Goal: Find specific page/section: Find specific page/section

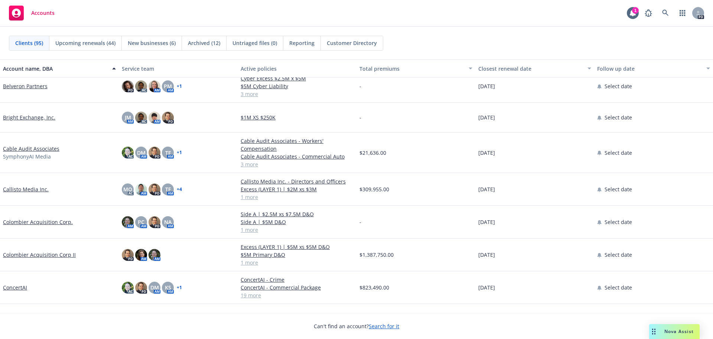
scroll to position [520, 0]
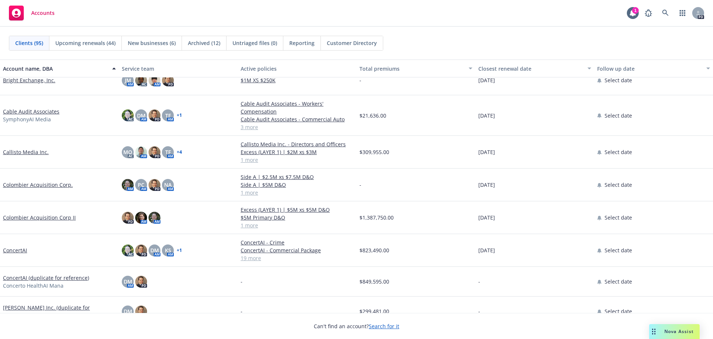
click at [26, 249] on link "ConcertAI" at bounding box center [15, 250] width 24 height 8
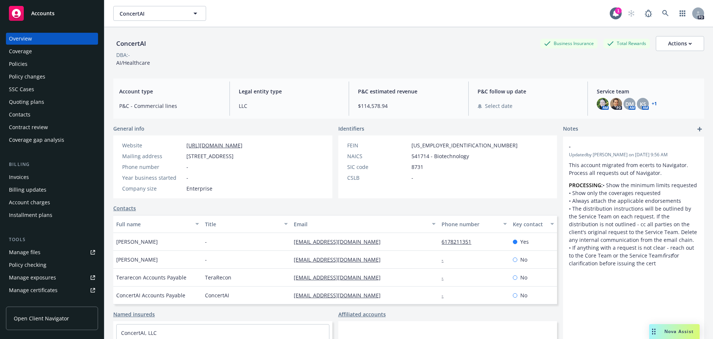
click at [30, 65] on div "Policies" at bounding box center [52, 64] width 86 height 12
